Goal: Navigation & Orientation: Find specific page/section

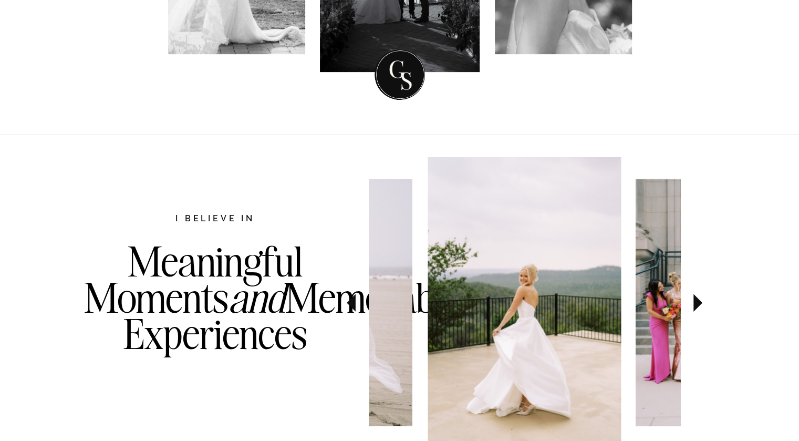
scroll to position [473, 0]
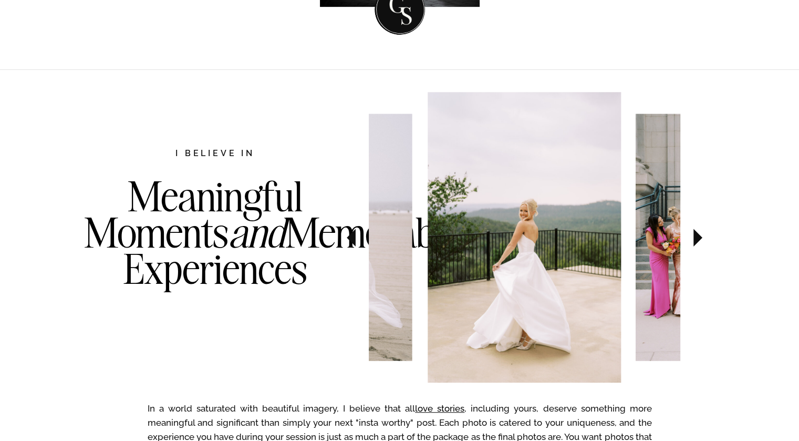
click at [700, 242] on icon at bounding box center [697, 237] width 35 height 37
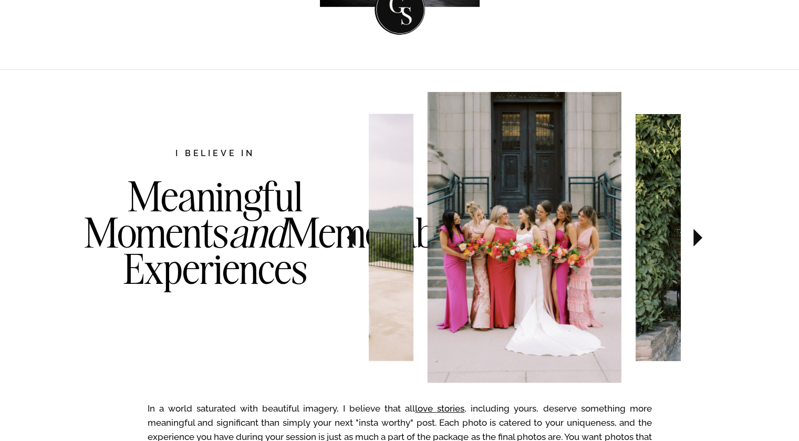
click at [699, 242] on icon at bounding box center [697, 237] width 35 height 37
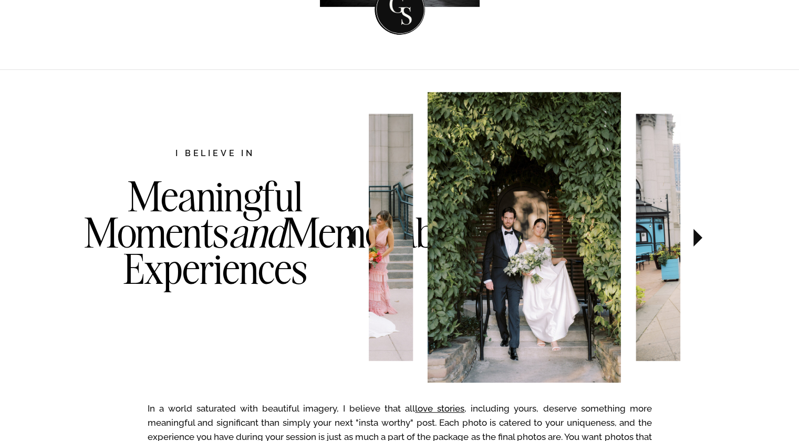
click at [699, 242] on icon at bounding box center [697, 237] width 35 height 37
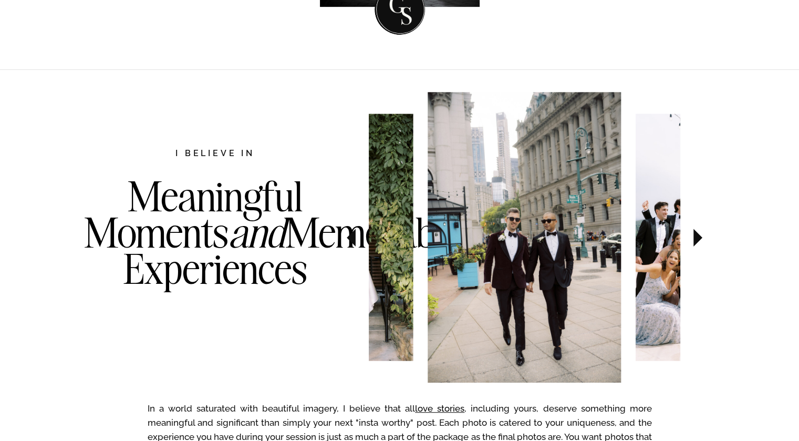
click at [699, 242] on icon at bounding box center [697, 237] width 35 height 37
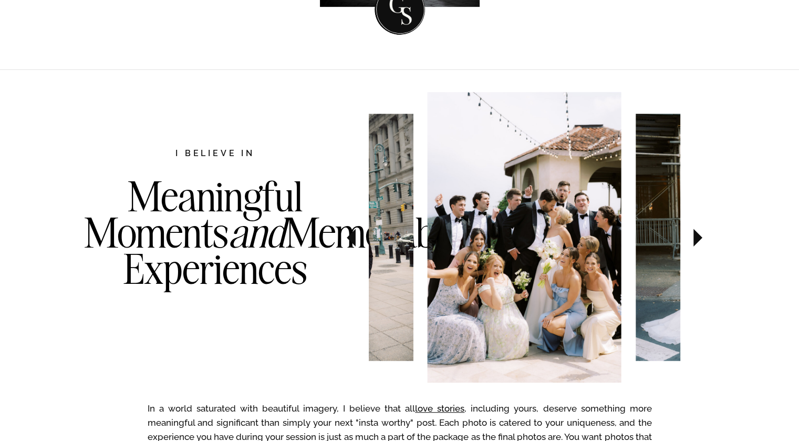
click at [699, 242] on icon at bounding box center [697, 237] width 35 height 37
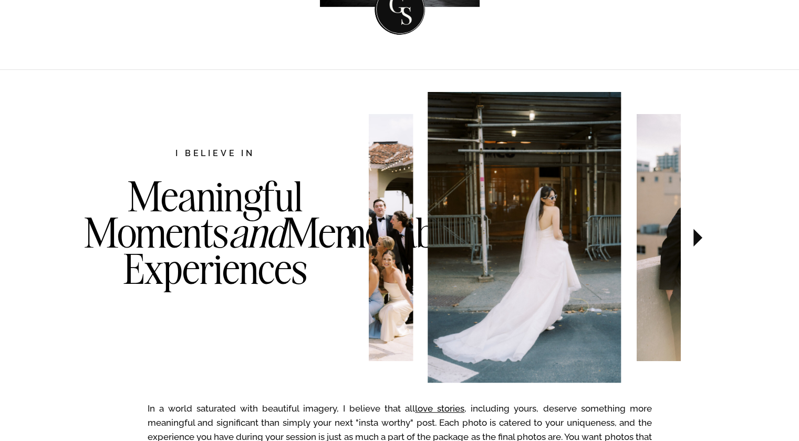
click at [699, 242] on icon at bounding box center [697, 237] width 35 height 37
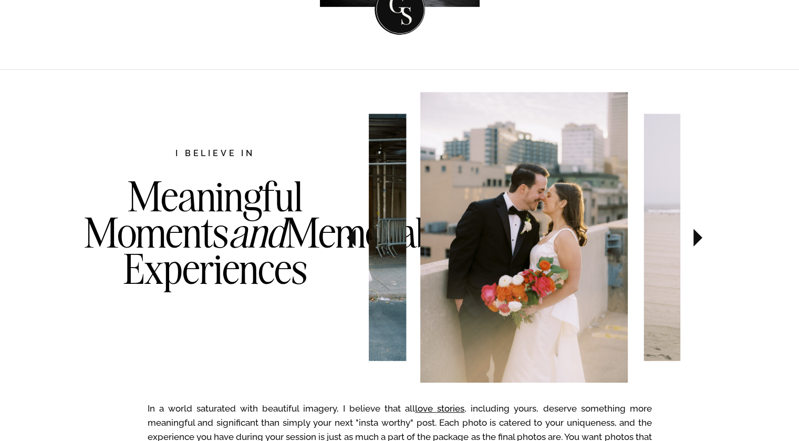
click at [699, 242] on icon at bounding box center [697, 237] width 35 height 37
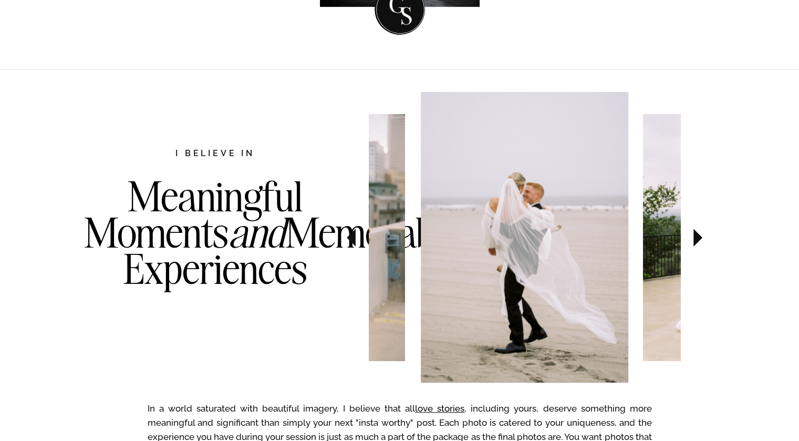
click at [699, 242] on icon at bounding box center [697, 237] width 35 height 37
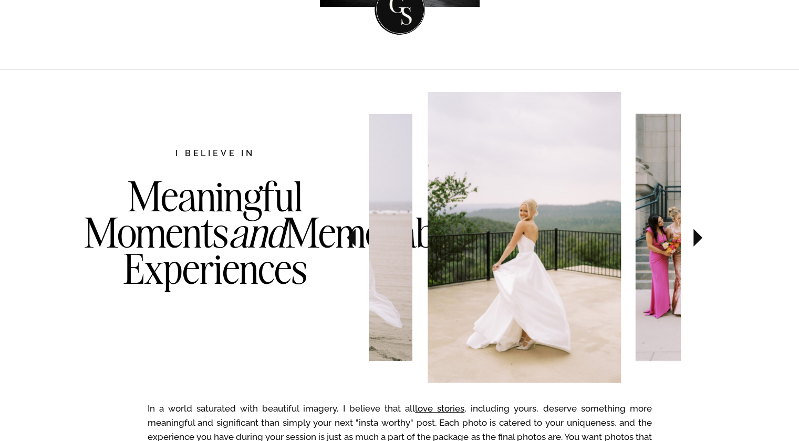
click at [699, 242] on icon at bounding box center [697, 237] width 35 height 37
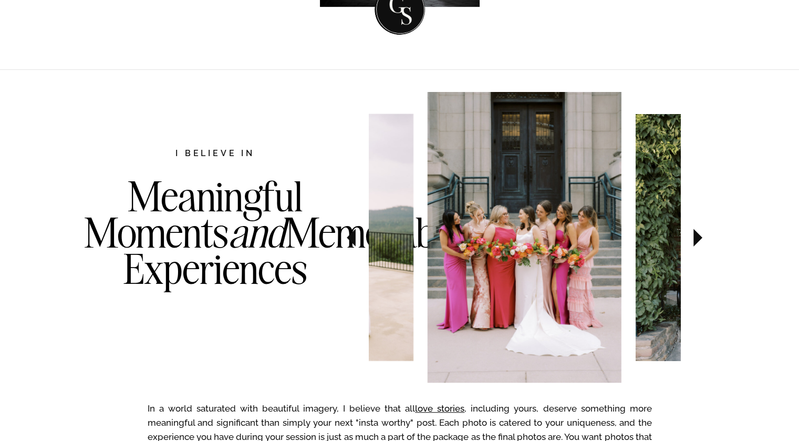
click at [699, 242] on icon at bounding box center [697, 237] width 35 height 37
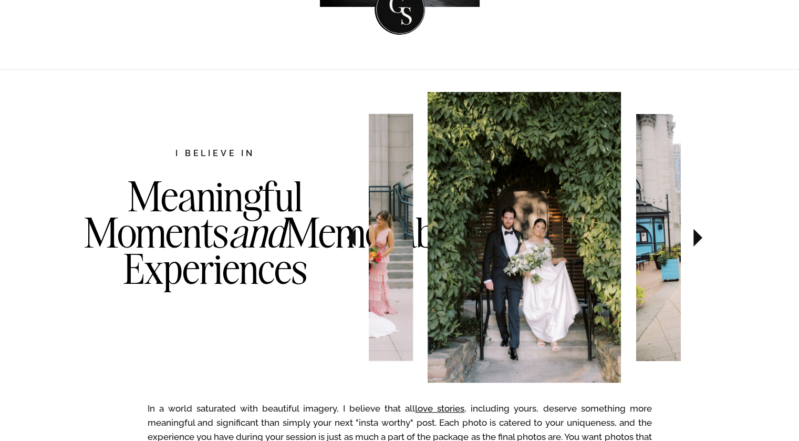
click at [699, 242] on icon at bounding box center [697, 237] width 35 height 37
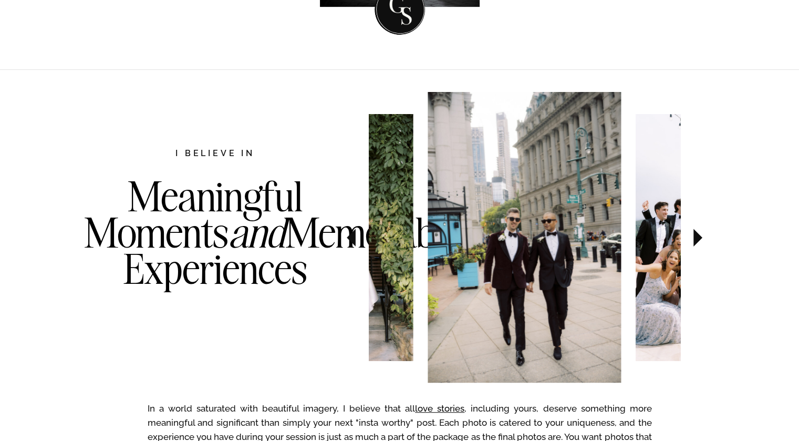
click at [699, 242] on icon at bounding box center [697, 237] width 35 height 37
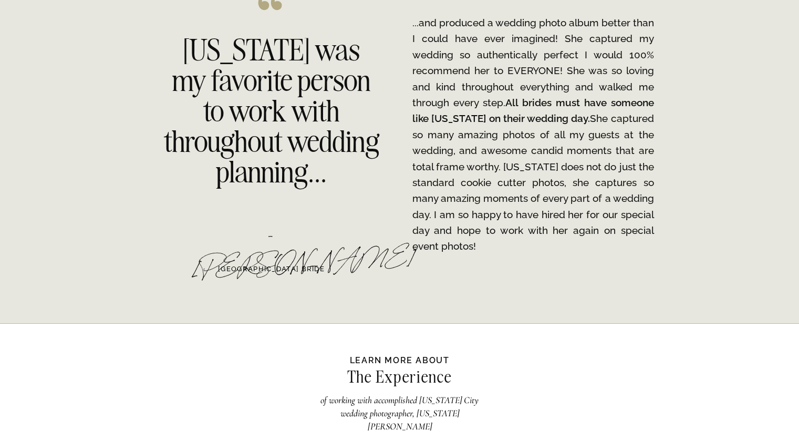
scroll to position [1944, 0]
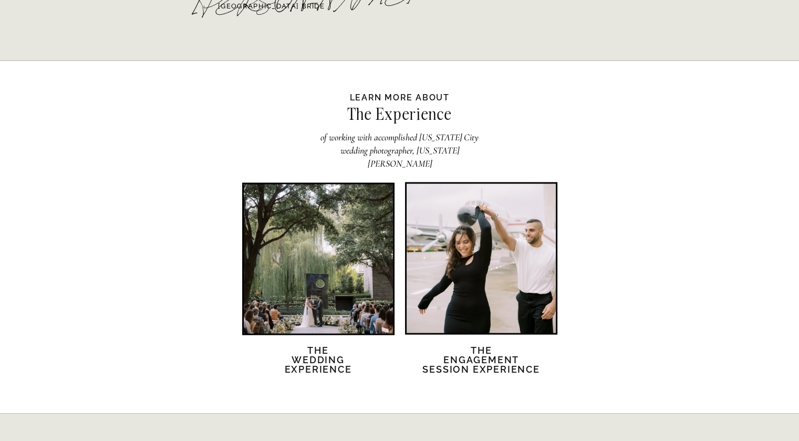
click at [318, 259] on div at bounding box center [318, 258] width 149 height 149
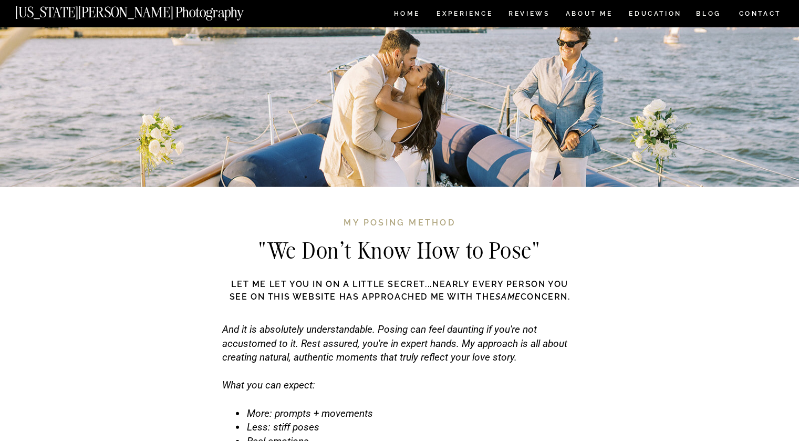
scroll to position [3100, 0]
